Goal: Answer question/provide support: Share knowledge or assist other users

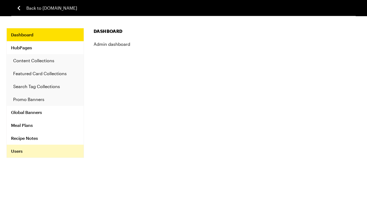
click at [27, 152] on link "Users" at bounding box center [45, 151] width 77 height 13
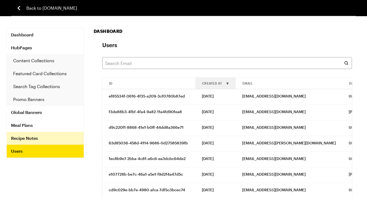
click at [41, 137] on link "Recipe Notes" at bounding box center [45, 138] width 77 height 13
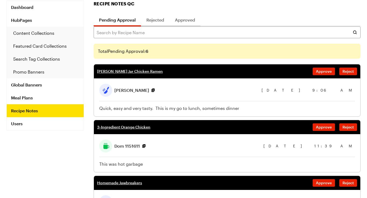
scroll to position [40, 0]
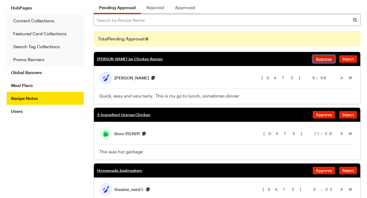
click at [326, 58] on span "Approve" at bounding box center [324, 58] width 16 height 5
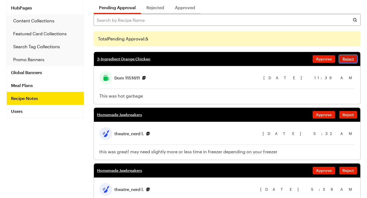
click at [349, 60] on span "Reject" at bounding box center [348, 58] width 11 height 5
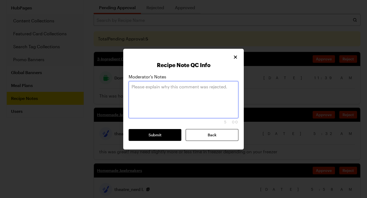
click at [198, 94] on textarea at bounding box center [184, 99] width 110 height 37
click at [149, 88] on textarea "bad lancguage on the comment" at bounding box center [184, 99] width 110 height 37
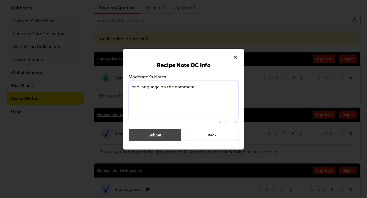
type textarea "bad language on the comment"
click at [166, 137] on button "Submit" at bounding box center [155, 135] width 53 height 12
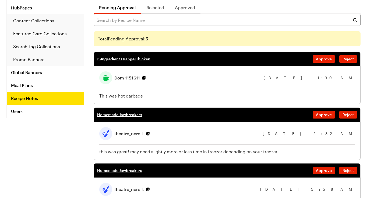
scroll to position [14, 0]
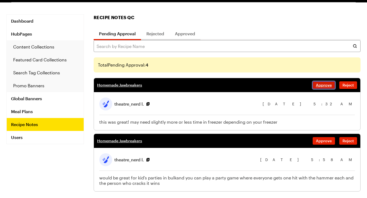
click at [324, 85] on span "Approve" at bounding box center [324, 84] width 16 height 5
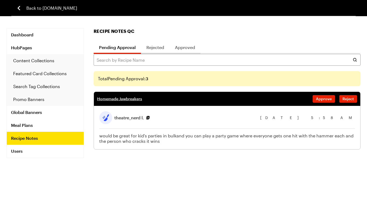
click at [127, 99] on link "Homemade Jawbreakers" at bounding box center [119, 98] width 45 height 5
click at [326, 98] on span "Approve" at bounding box center [324, 98] width 16 height 5
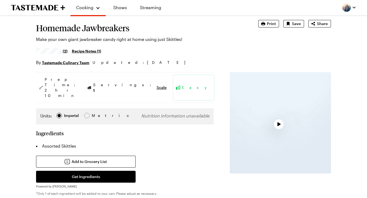
type textarea "x"
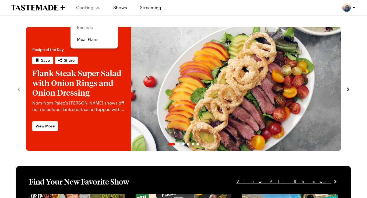
click at [87, 29] on link "Recipes" at bounding box center [94, 28] width 41 height 12
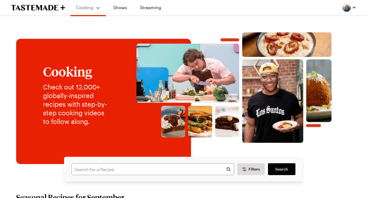
click at [86, 175] on div "Filters Search Search" at bounding box center [183, 169] width 239 height 25
click at [86, 167] on input "text" at bounding box center [153, 169] width 163 height 12
paste input "Vegetarian Lasagna Skillet"
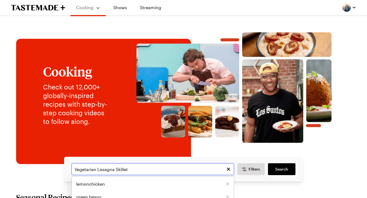
type input "Vegetarian Lasagna Skillet"
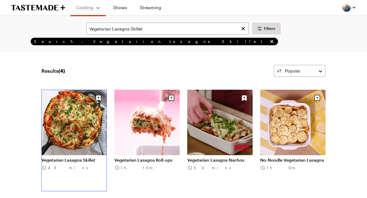
click at [85, 157] on link "Vegetarian Lasagna Skillet" at bounding box center [73, 159] width 65 height 5
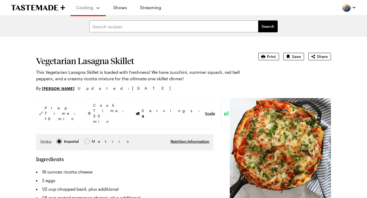
type textarea "x"
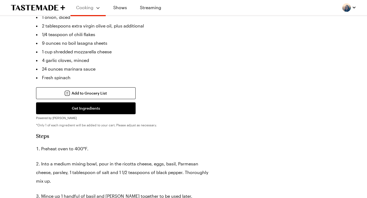
scroll to position [214, 0]
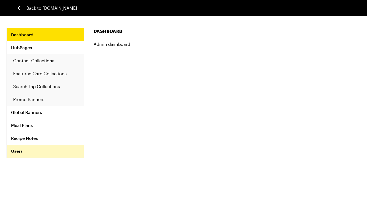
click at [22, 151] on link "Users" at bounding box center [45, 151] width 77 height 13
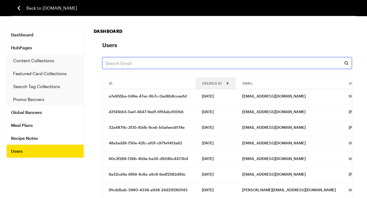
click at [144, 63] on input "text" at bounding box center [227, 63] width 250 height 12
paste input "michael.zirpolo@gmail.com"
type input "michael.zirpolo@gmail.com"
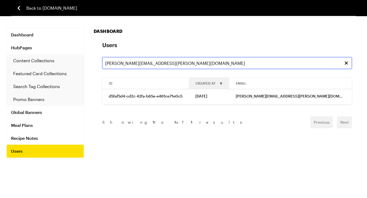
scroll to position [0, 62]
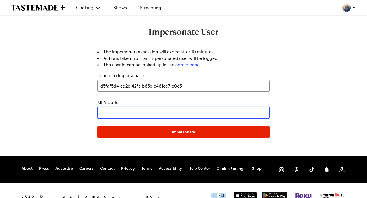
click at [120, 113] on input "text" at bounding box center [184, 113] width 172 height 12
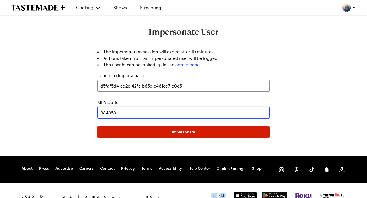
type input "884353"
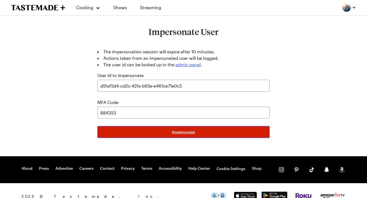
click at [211, 133] on button "Impersonate" at bounding box center [184, 132] width 172 height 12
